Goal: Information Seeking & Learning: Learn about a topic

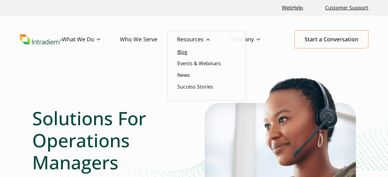
click at [185, 54] on link "Blog" at bounding box center [182, 52] width 10 height 7
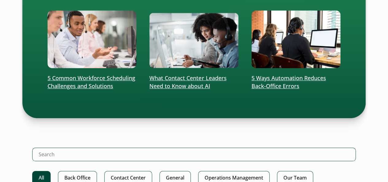
scroll to position [214, 0]
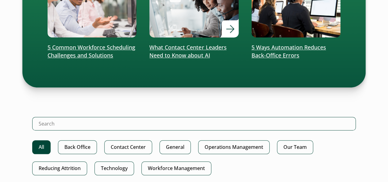
click at [185, 49] on p "What Contact Center Leaders Need to Know about AI" at bounding box center [193, 52] width 89 height 16
